Goal: Task Accomplishment & Management: Complete application form

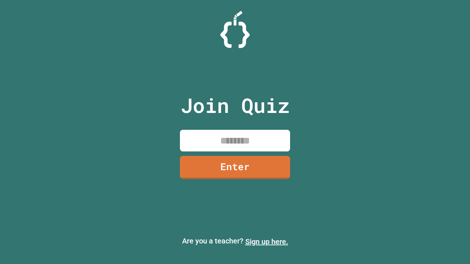
click at [267, 242] on link "Sign up here." at bounding box center [266, 242] width 43 height 9
